Goal: Information Seeking & Learning: Find specific fact

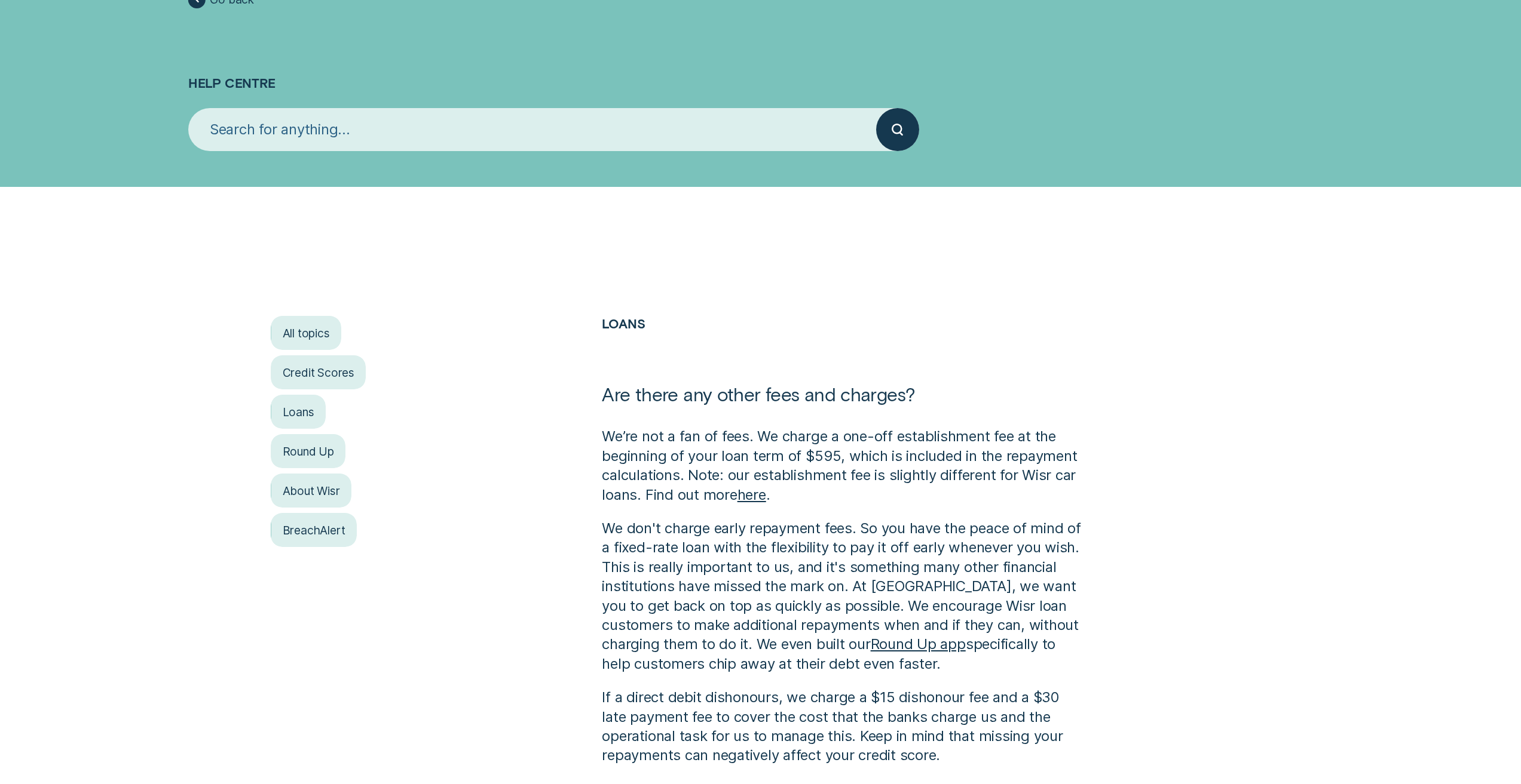
click at [316, 137] on input "search" at bounding box center [532, 130] width 688 height 43
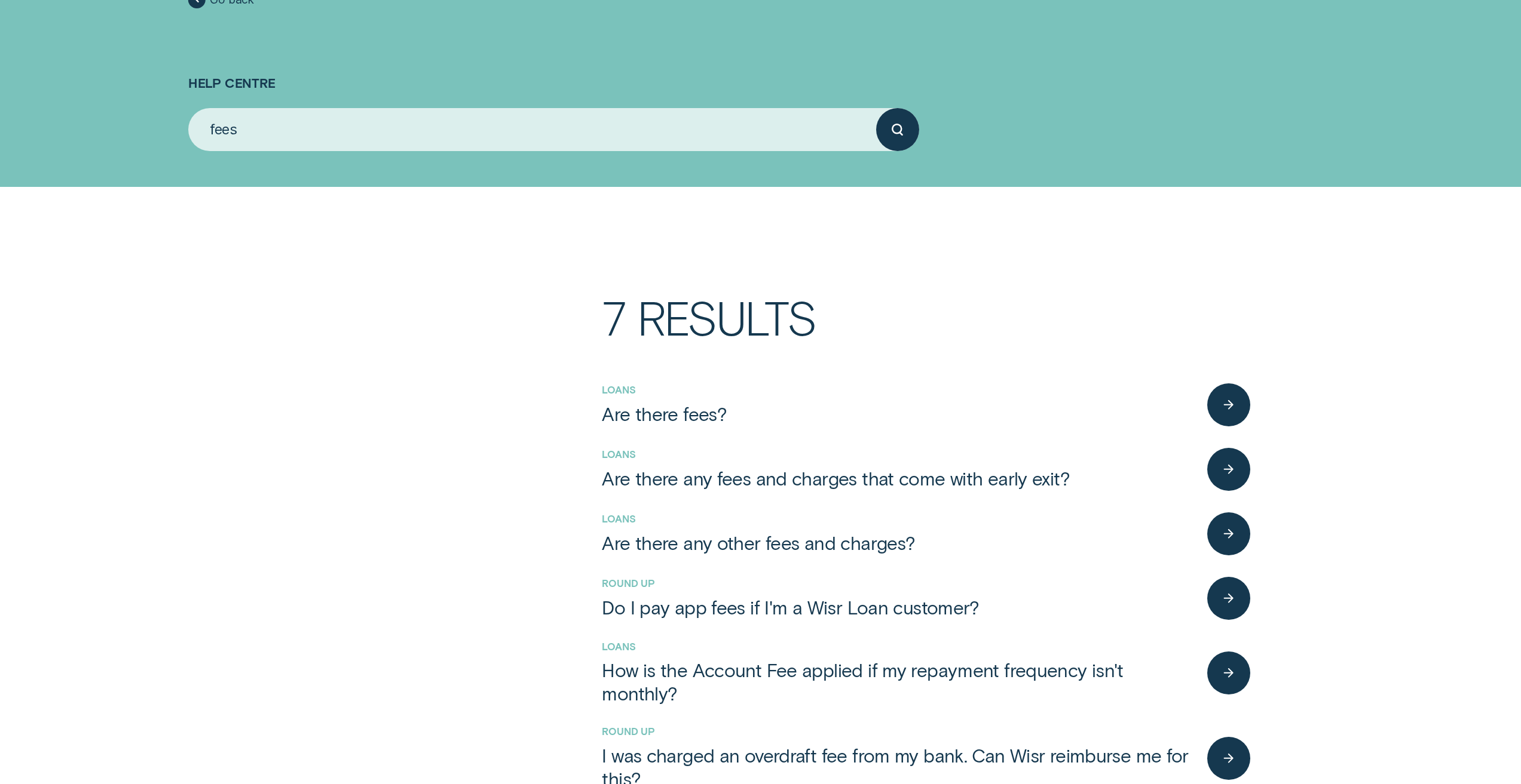
type input "fees"
click at [876, 108] on button "submit" at bounding box center [897, 130] width 43 height 43
click at [737, 599] on div "Do I pay app fees if I'm a Wisr Loan customer?" at bounding box center [790, 607] width 377 height 23
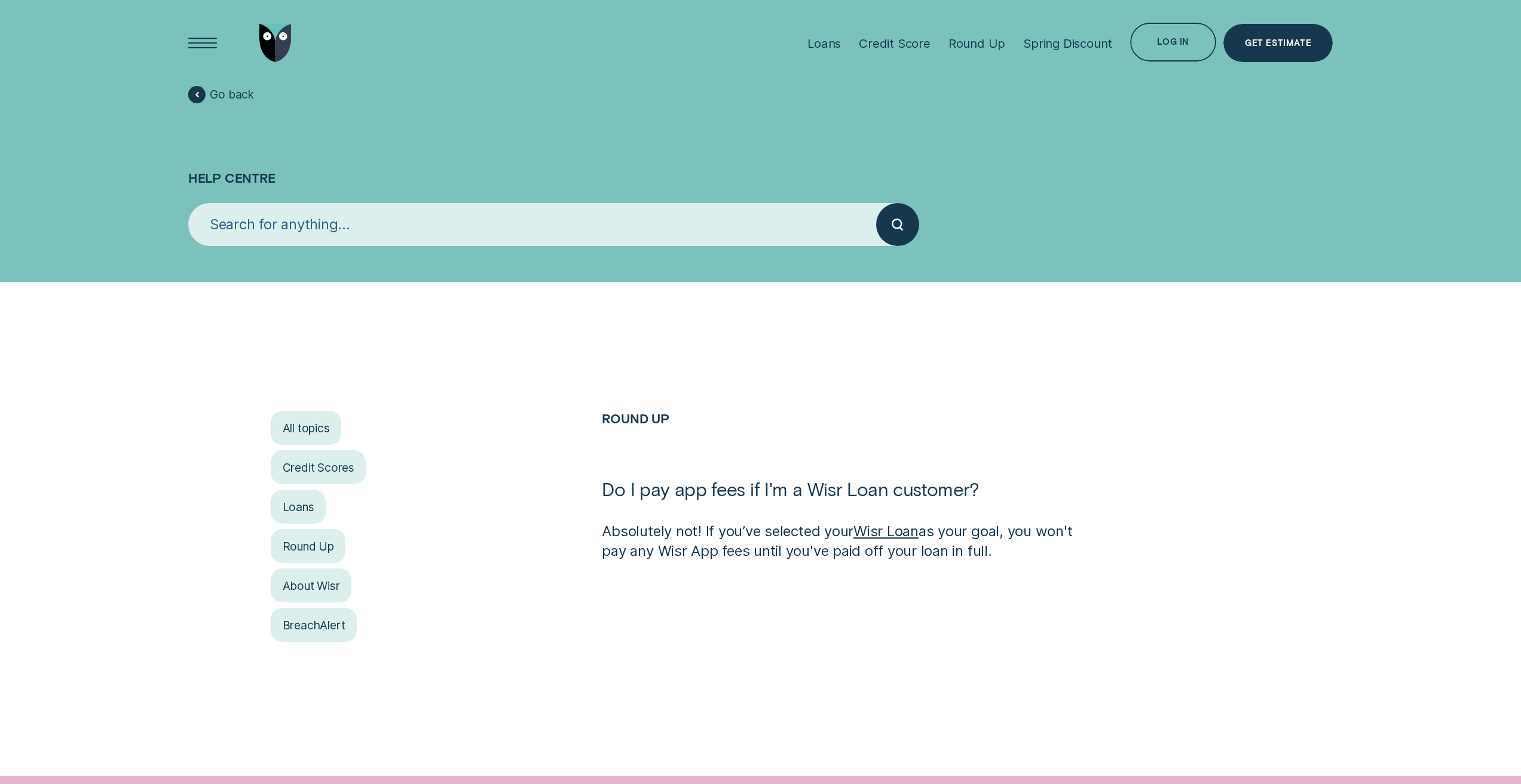
click at [423, 224] on input "search" at bounding box center [532, 224] width 688 height 43
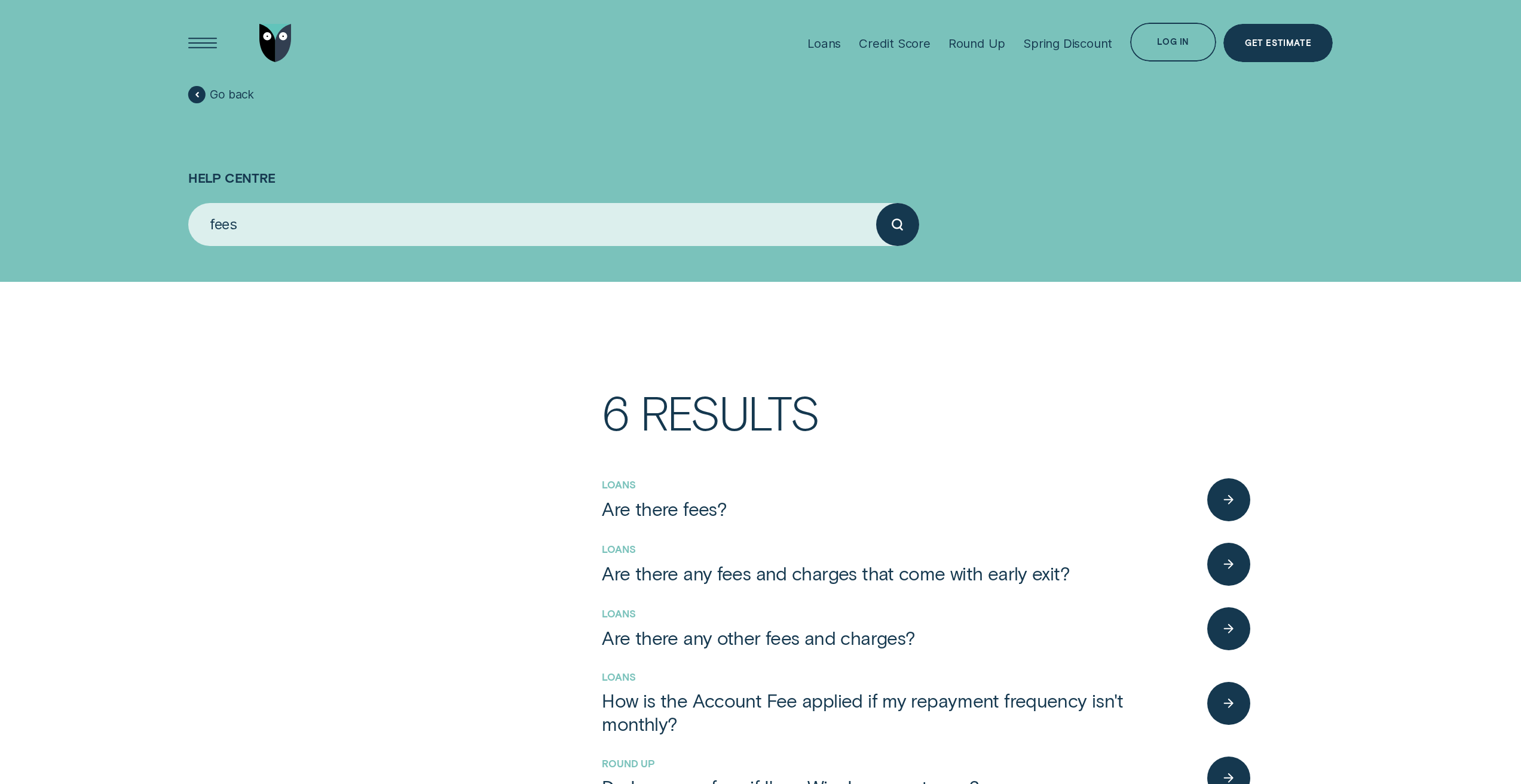
type input "fees"
click at [876, 203] on button "submit" at bounding box center [897, 224] width 43 height 43
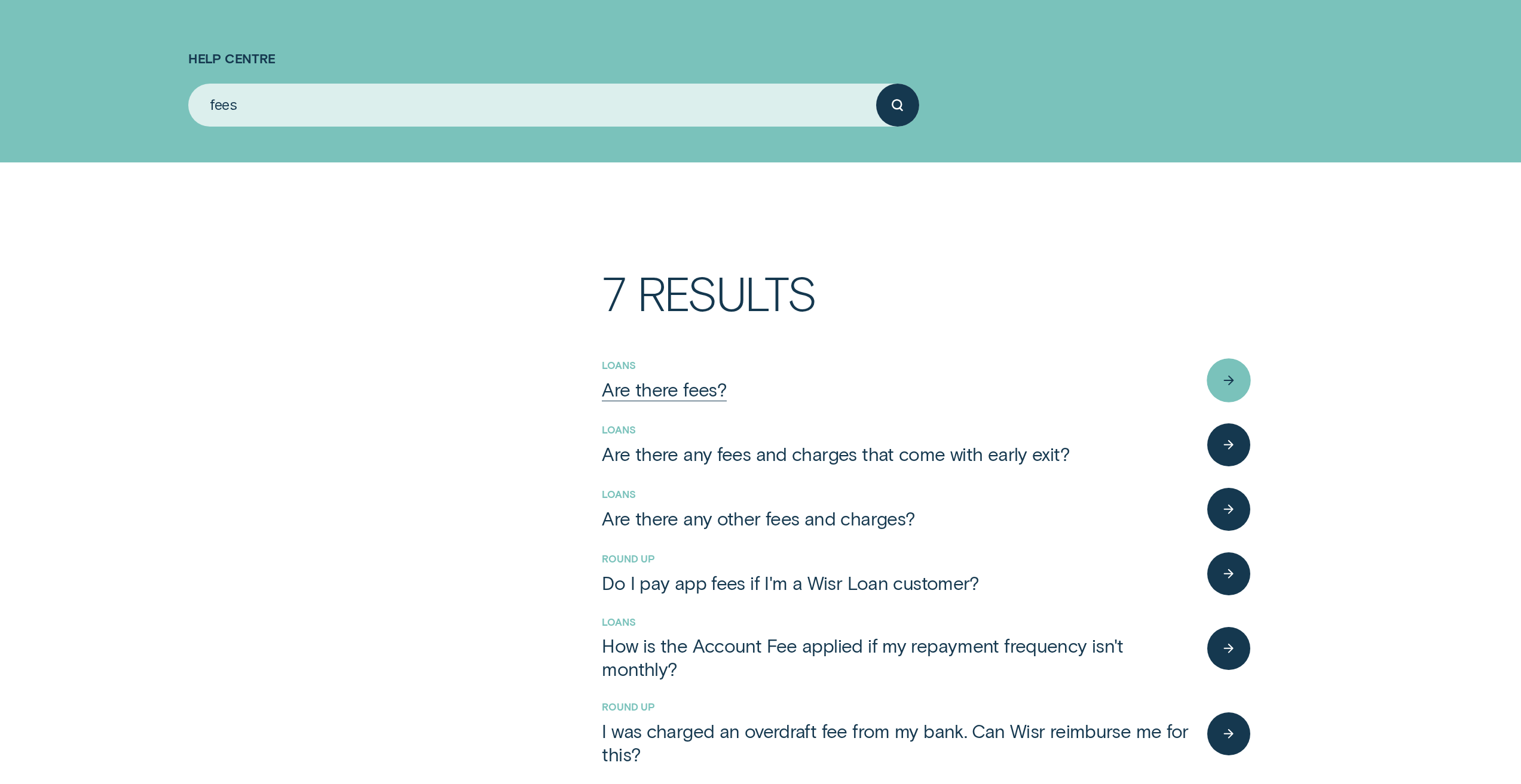
scroll to position [179, 0]
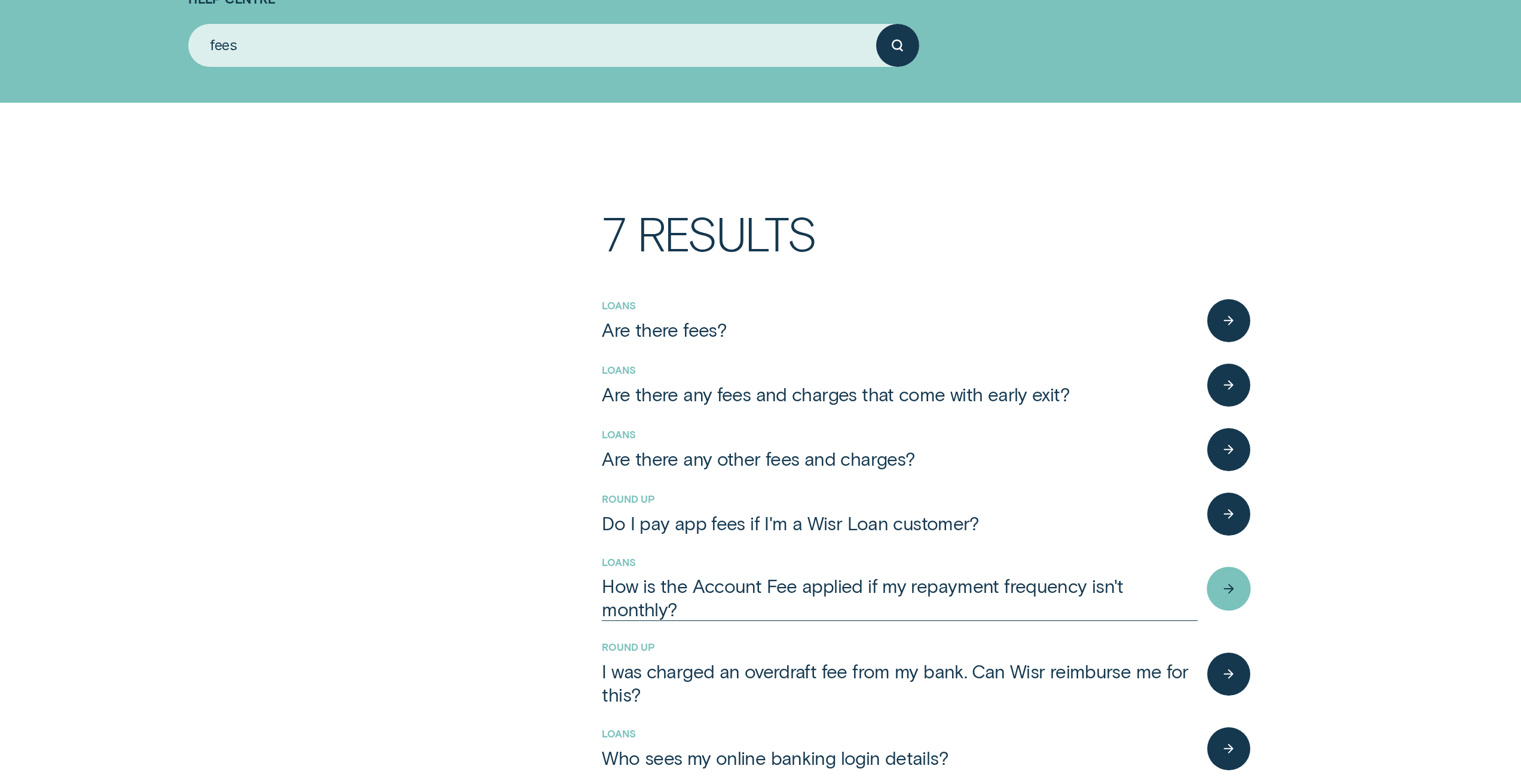
click at [769, 596] on div "How is the Account Fee applied if my repayment frequency isn't monthly?" at bounding box center [899, 597] width 596 height 47
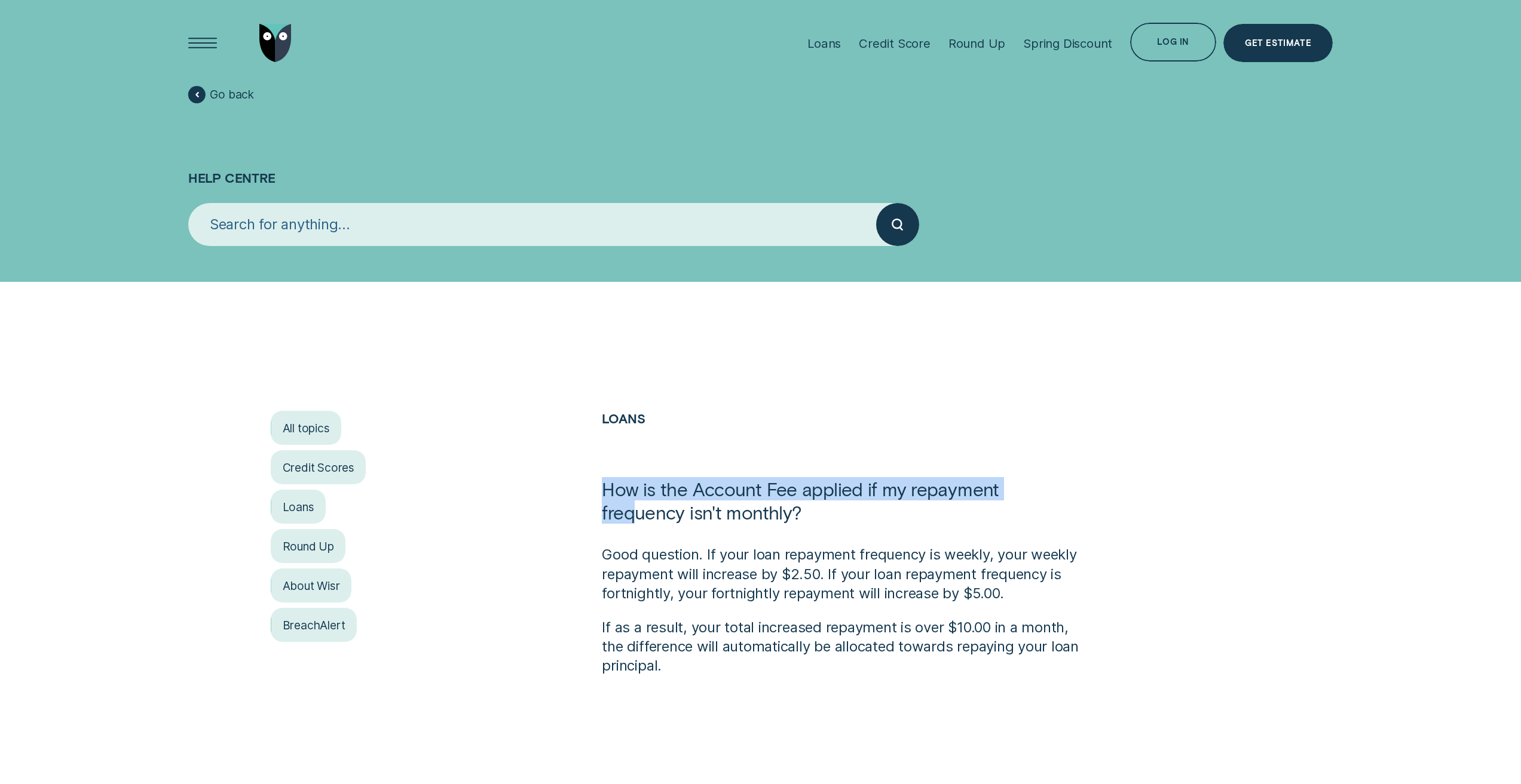
drag, startPoint x: 607, startPoint y: 489, endPoint x: 1024, endPoint y: 487, distance: 417.0
click at [1024, 487] on h1 "How is the Account Fee applied if my repayment frequency isn't monthly?" at bounding box center [843, 511] width 482 height 68
click at [324, 221] on input "search" at bounding box center [532, 224] width 688 height 43
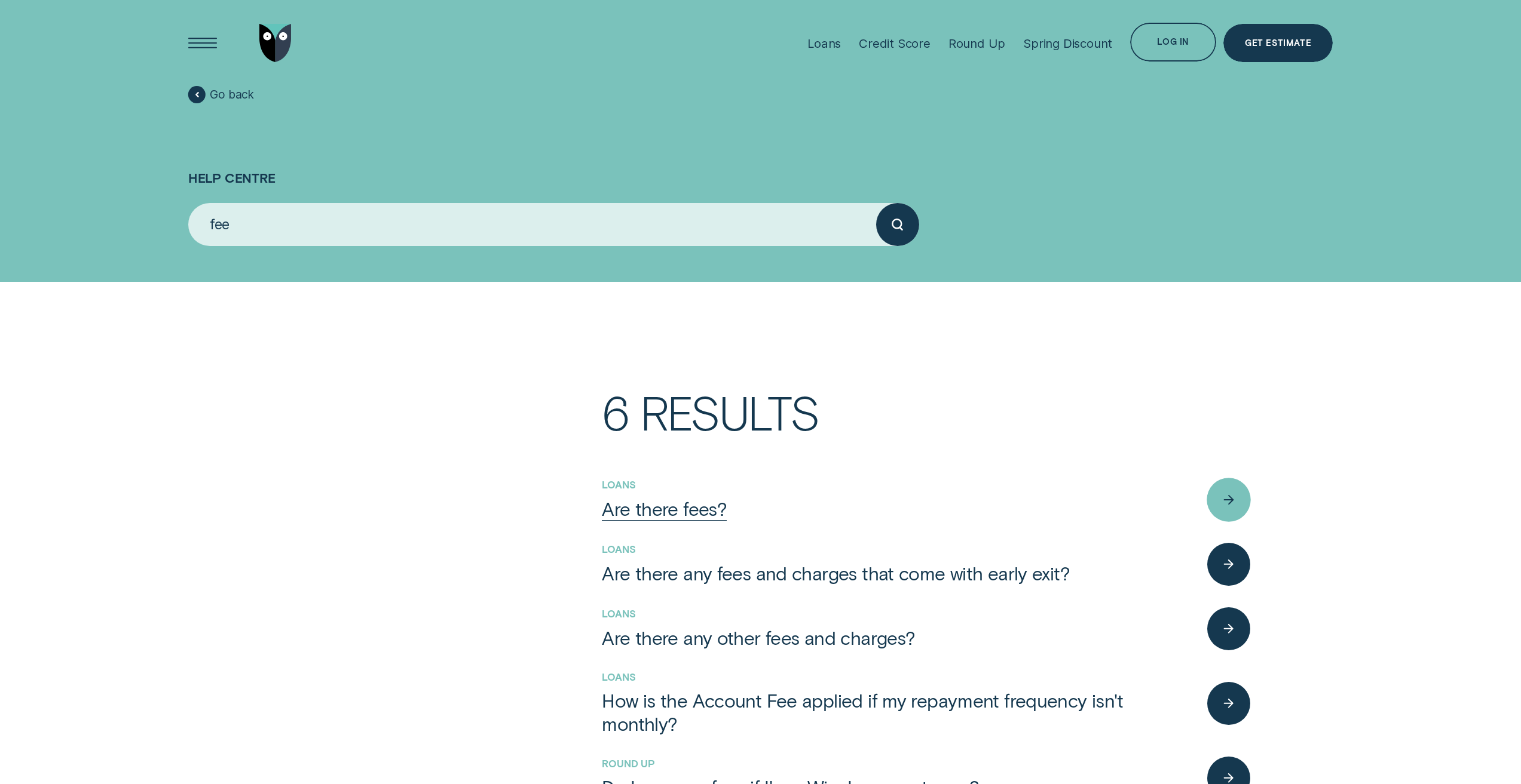
scroll to position [179, 0]
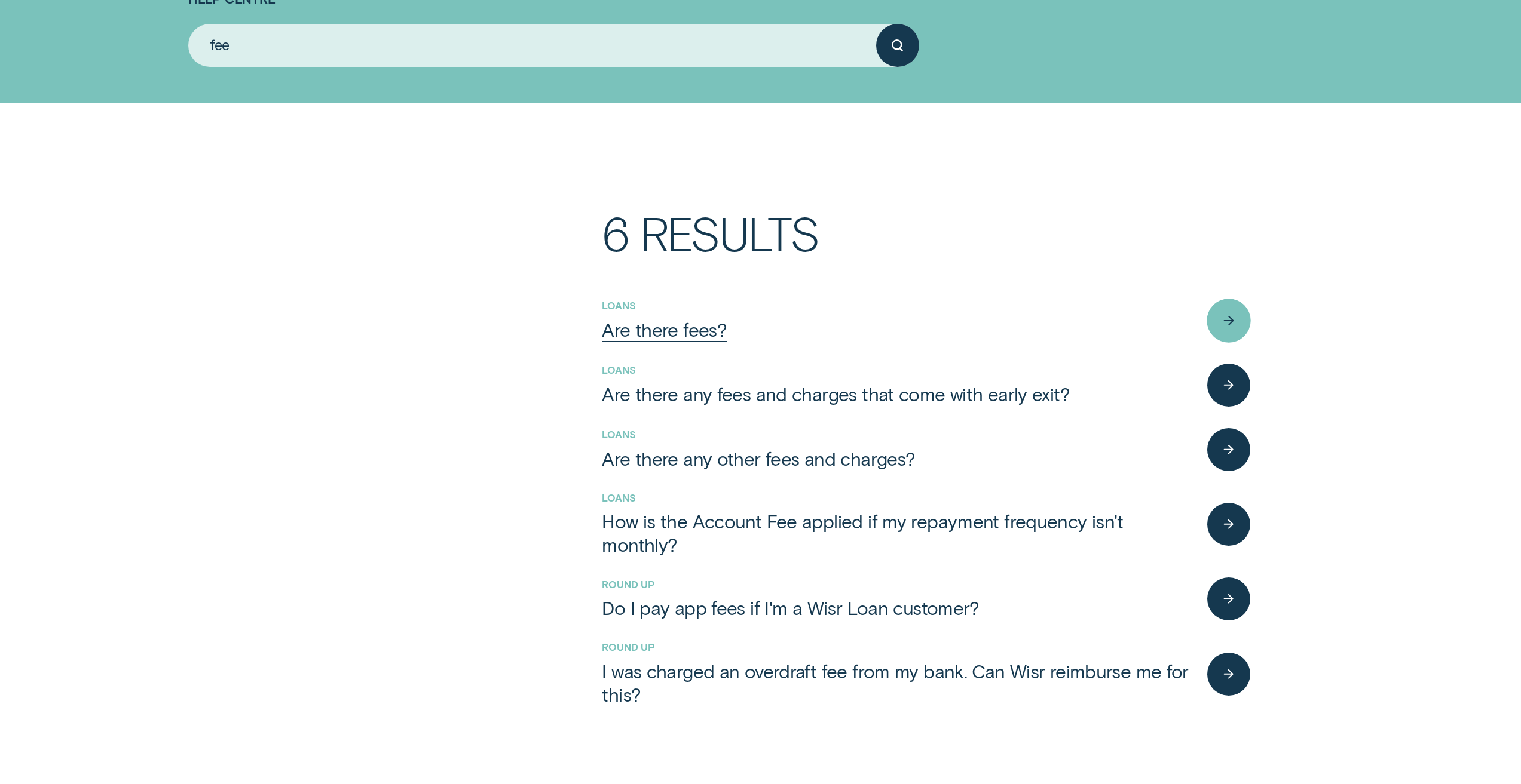
type input "fee"
click at [691, 331] on div "Are there fees?" at bounding box center [664, 329] width 125 height 23
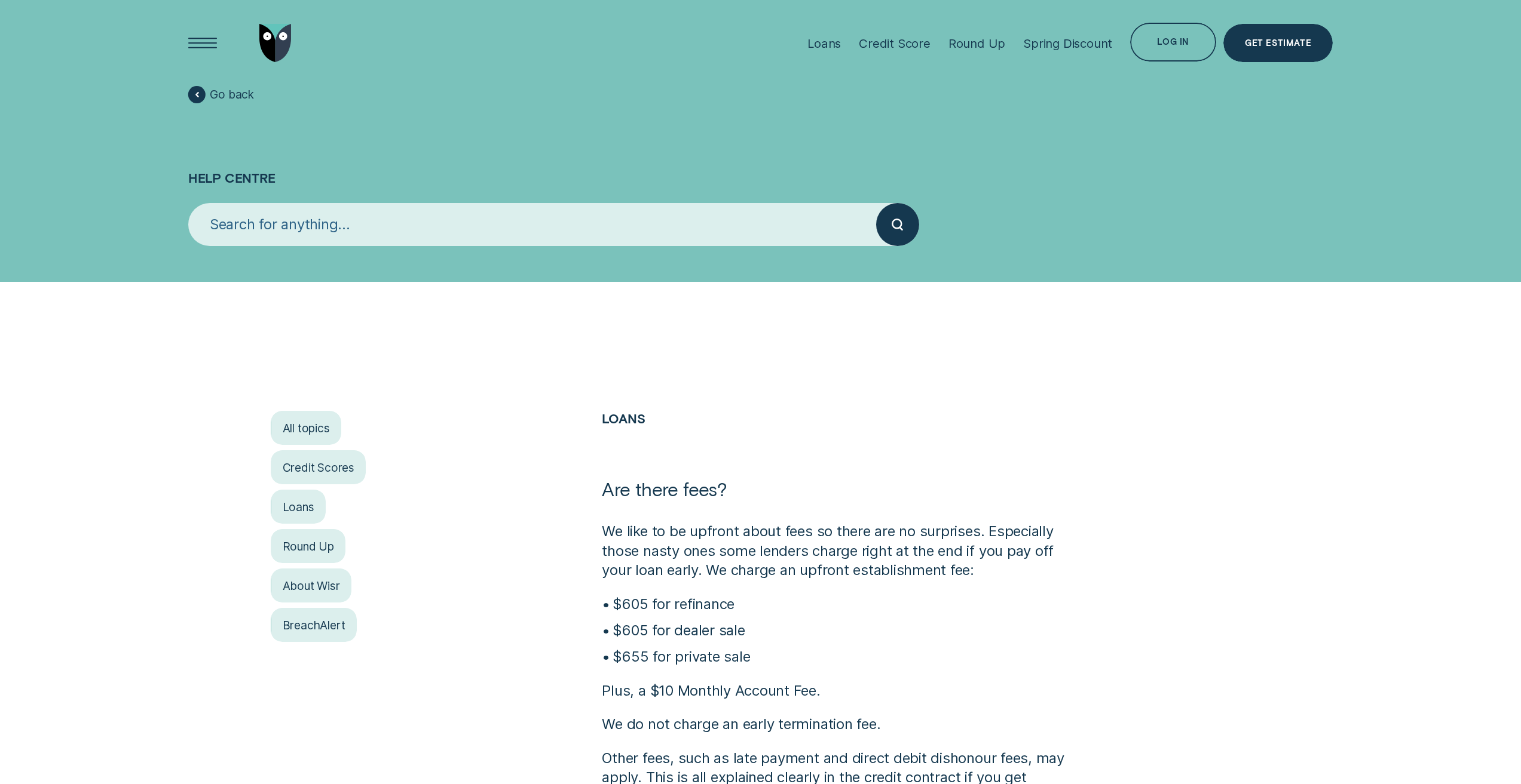
scroll to position [179, 0]
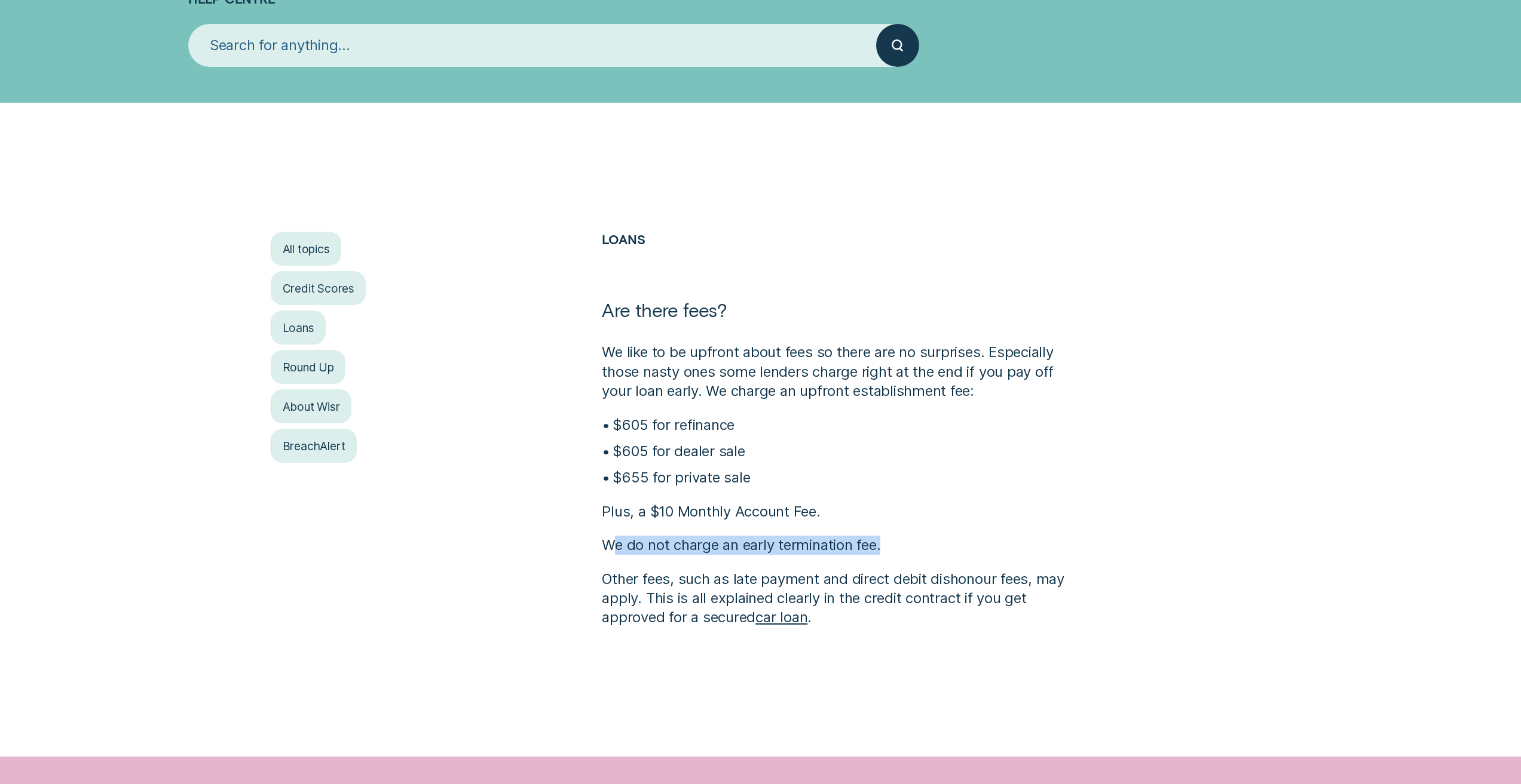
drag, startPoint x: 612, startPoint y: 542, endPoint x: 899, endPoint y: 541, distance: 287.0
click at [899, 541] on p "We do not charge an early termination fee." at bounding box center [843, 545] width 482 height 19
